Goal: Information Seeking & Learning: Check status

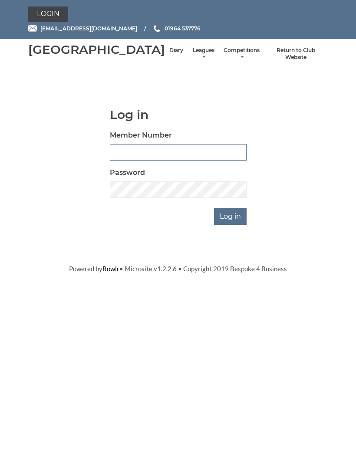
scroll to position [0, 0]
click at [237, 225] on input "Log in" at bounding box center [230, 216] width 33 height 16
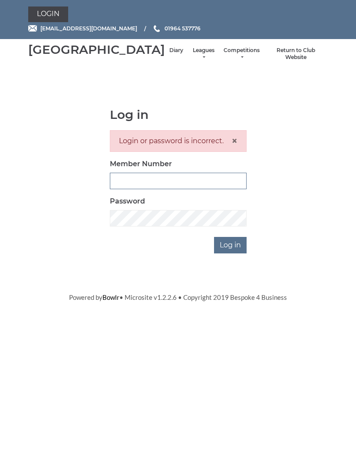
type input "0132"
click at [230, 253] on input "Log in" at bounding box center [230, 245] width 33 height 16
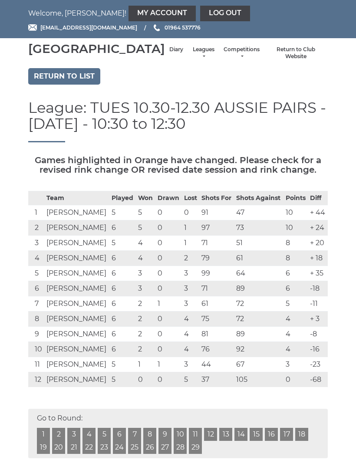
scroll to position [20, 0]
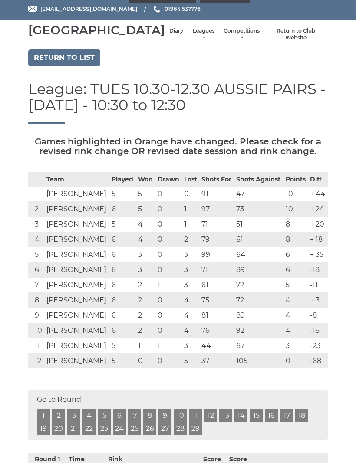
click at [165, 36] on li "Diary" at bounding box center [176, 34] width 23 height 23
click at [169, 35] on link "Diary" at bounding box center [176, 30] width 14 height 7
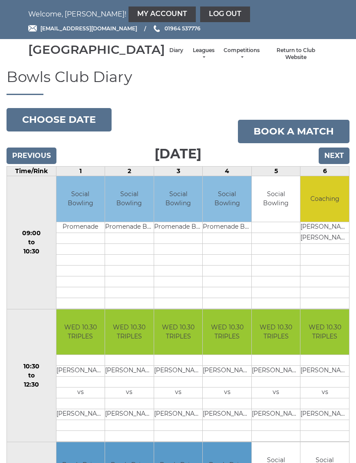
click at [332, 164] on input "Next" at bounding box center [334, 156] width 31 height 16
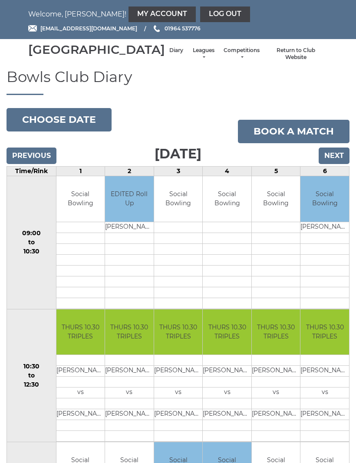
click at [336, 164] on input "Next" at bounding box center [334, 156] width 31 height 16
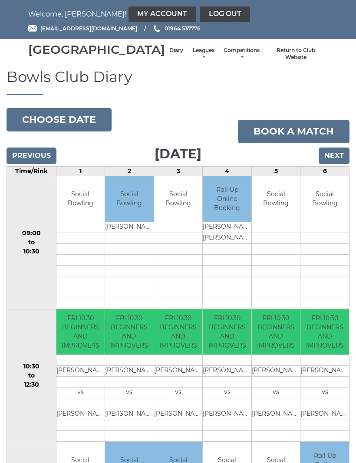
click at [336, 164] on input "Next" at bounding box center [334, 156] width 31 height 16
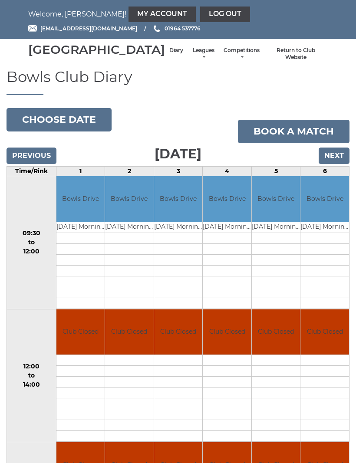
click at [335, 164] on input "Next" at bounding box center [334, 156] width 31 height 16
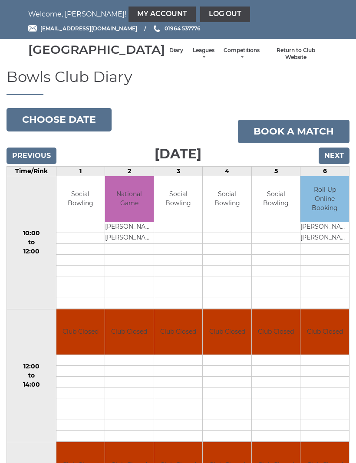
click at [338, 164] on input "Next" at bounding box center [334, 156] width 31 height 16
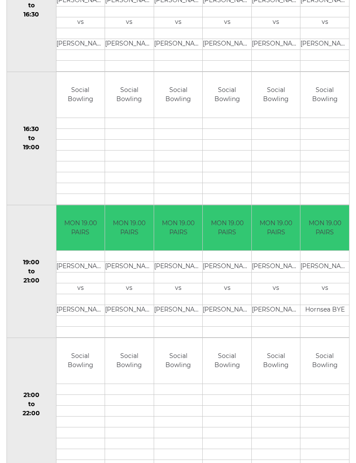
scroll to position [656, 0]
